Goal: Find specific page/section: Find specific page/section

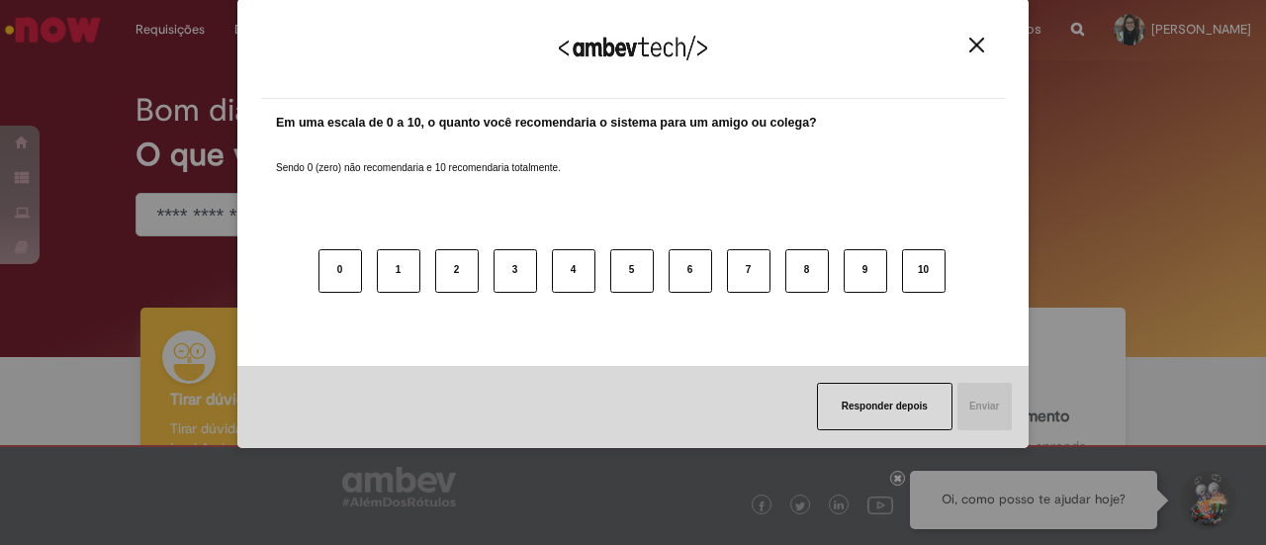
click at [1260, 309] on div "Agradecemos seu feedback! Em uma escala de 0 a 10, o quanto você recomendaria o…" at bounding box center [633, 272] width 1266 height 545
click at [980, 46] on img "Close" at bounding box center [976, 45] width 15 height 15
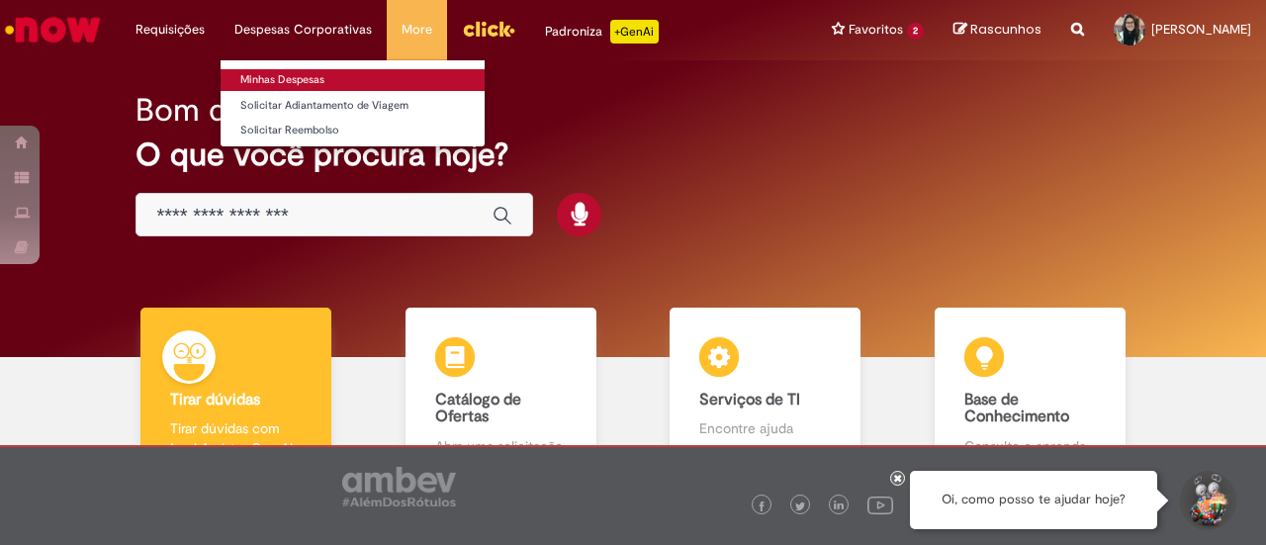
click at [288, 84] on link "Minhas Despesas" at bounding box center [352, 80] width 264 height 22
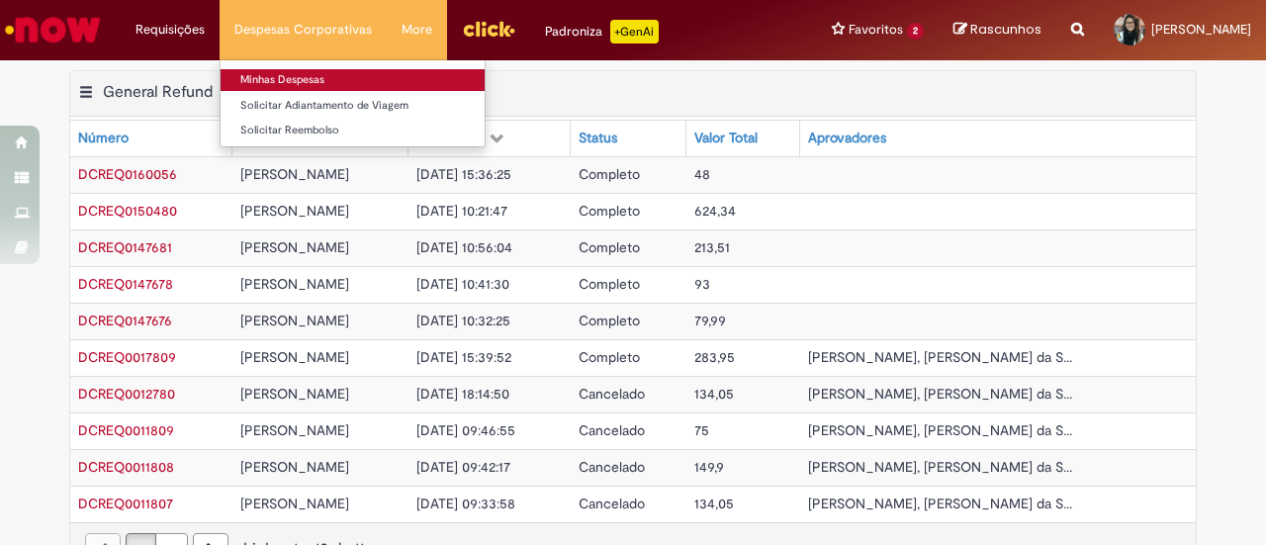
click at [295, 79] on link "Minhas Despesas" at bounding box center [352, 80] width 264 height 22
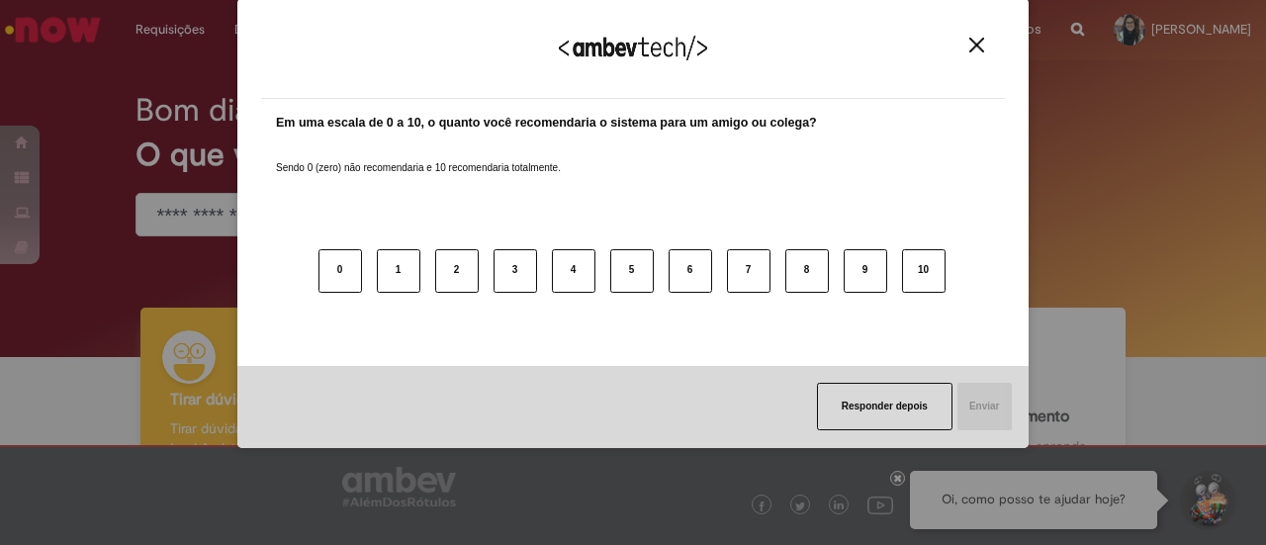
click at [1262, 150] on div "Agradecemos seu feedback! Em uma escala de 0 a 10, o quanto você recomendaria o…" at bounding box center [633, 272] width 1266 height 545
click at [967, 46] on button "Close" at bounding box center [976, 45] width 27 height 17
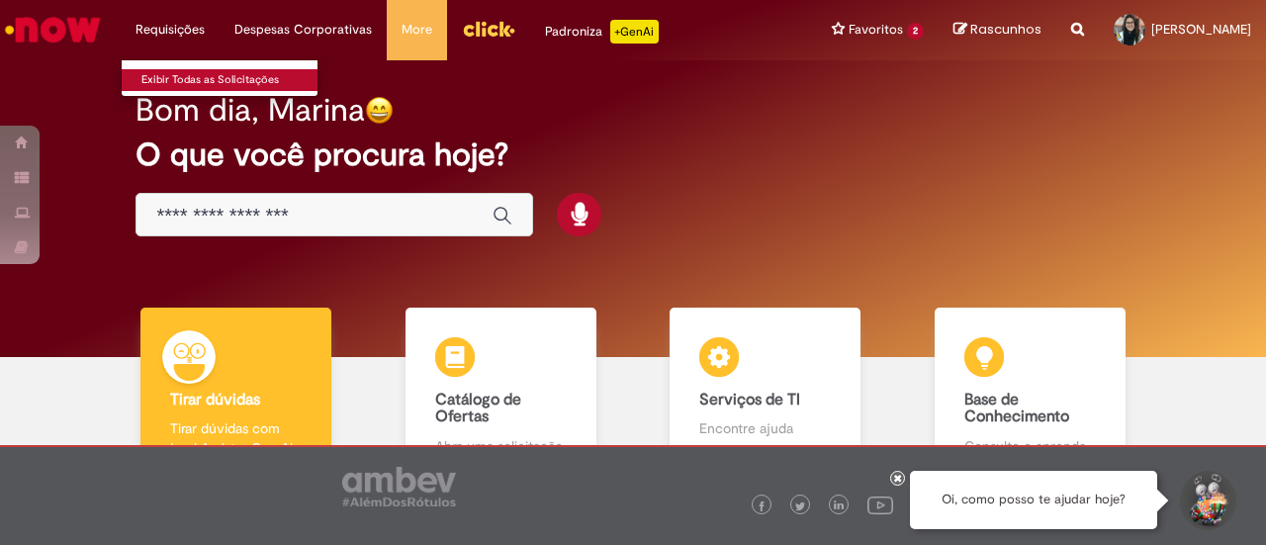
click at [175, 78] on link "Exibir Todas as Solicitações" at bounding box center [231, 80] width 218 height 22
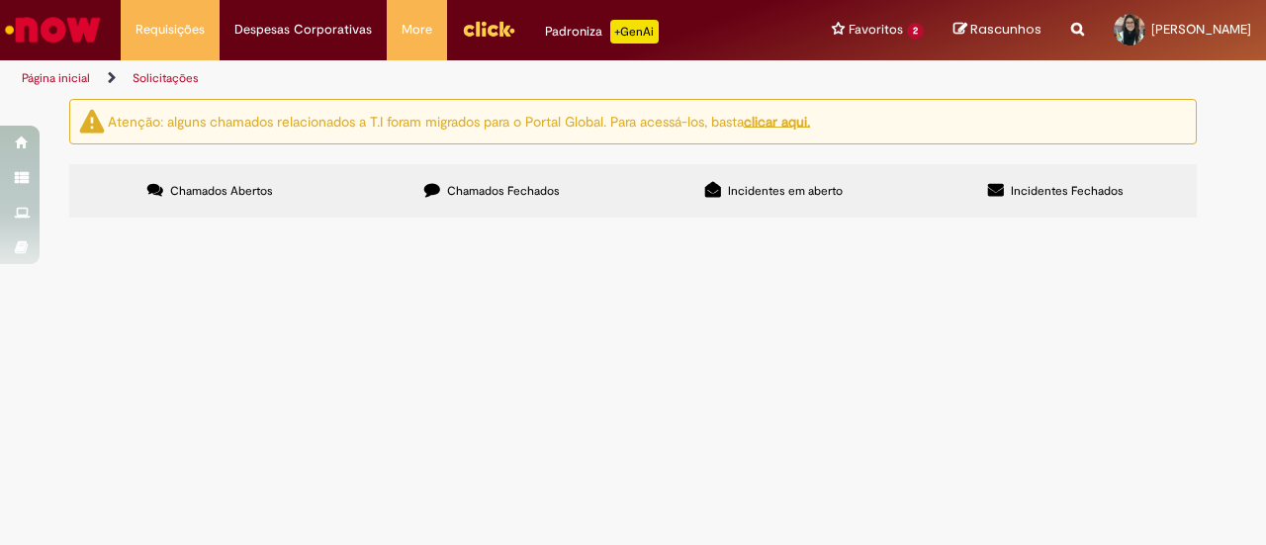
click at [89, 34] on img "Ir para a Homepage" at bounding box center [53, 30] width 102 height 40
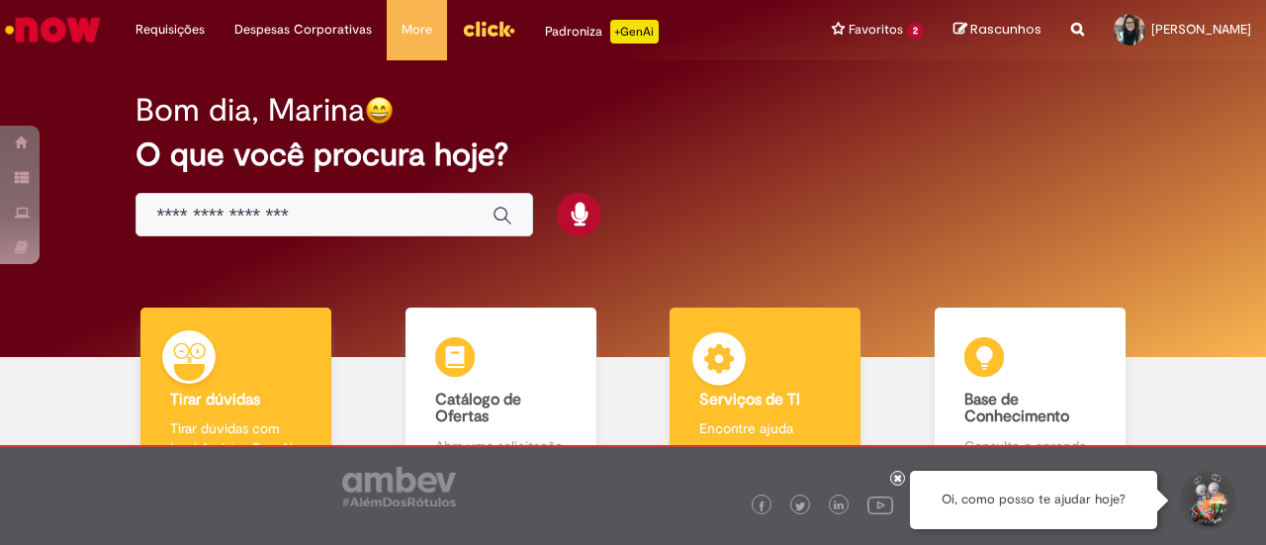
click at [795, 377] on div "Serviços de TI Serviços de TI Encontre ajuda" at bounding box center [764, 392] width 191 height 171
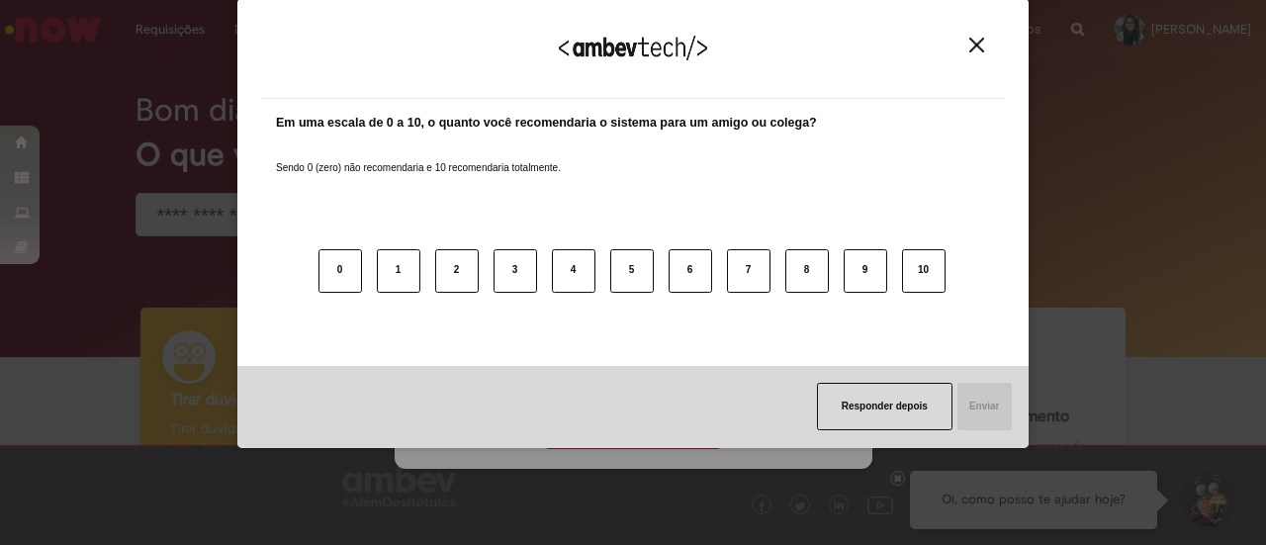
click at [694, 437] on div "Agradecemos seu feedback! Em uma escala de 0 a 10, o quanto você recomendaria o…" at bounding box center [632, 223] width 791 height 510
click at [978, 46] on img "Close" at bounding box center [976, 45] width 15 height 15
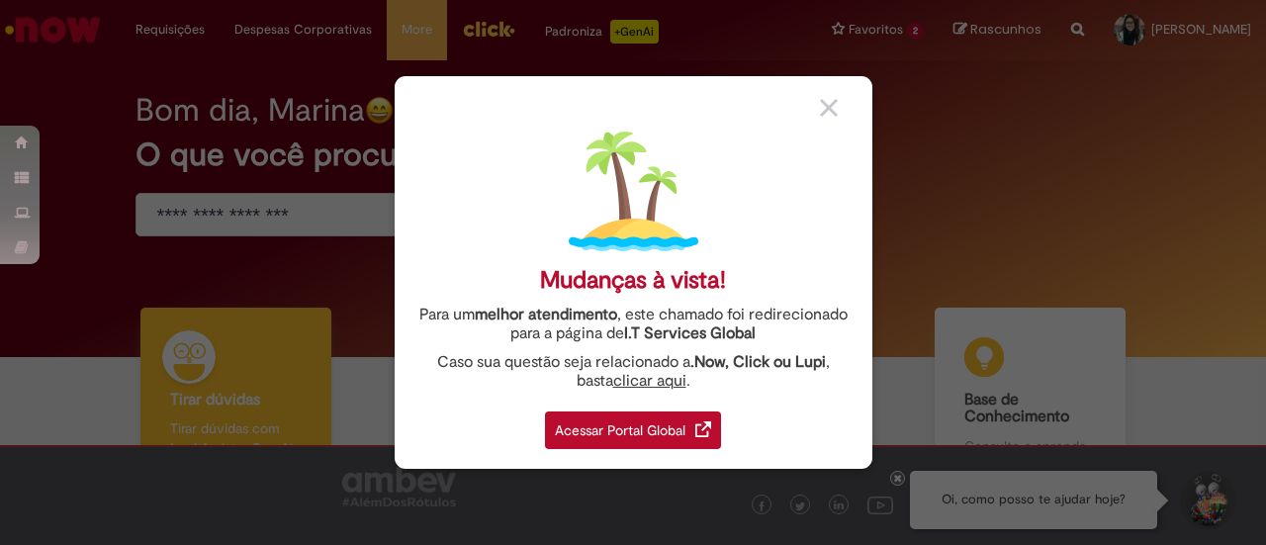
click at [661, 429] on div "Acessar Portal Global" at bounding box center [633, 430] width 176 height 38
